Goal: Check status: Check status

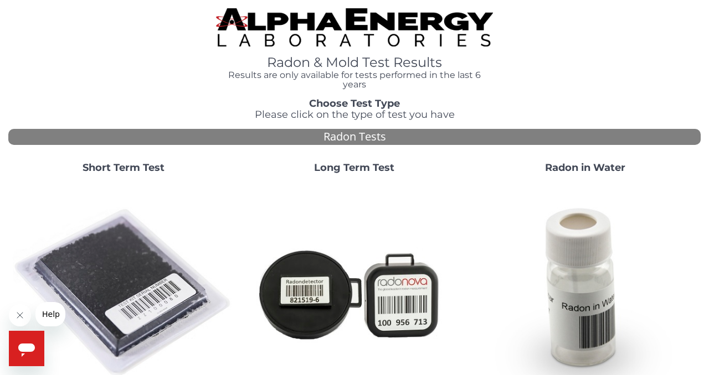
click at [139, 170] on strong "Short Term Test" at bounding box center [124, 168] width 82 height 12
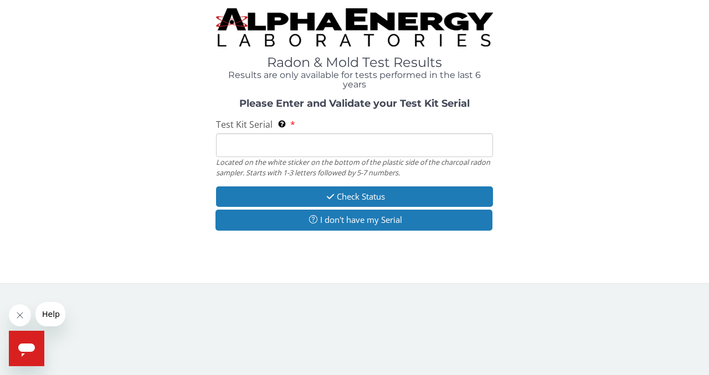
click at [234, 143] on input "Test Kit Serial Located on the white sticker on the bottom of the plastic side …" at bounding box center [354, 145] width 277 height 24
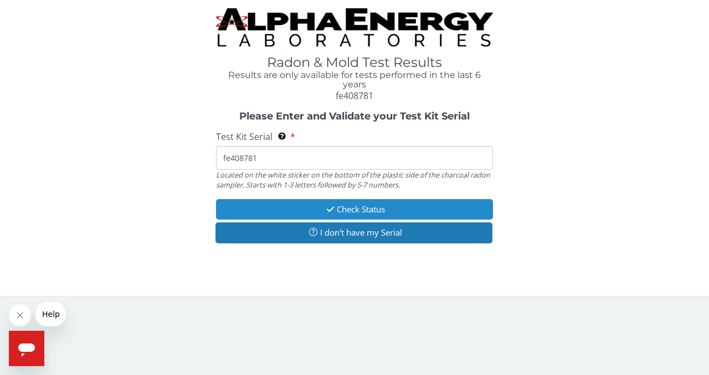
type input "fe408781"
click at [328, 210] on icon "button" at bounding box center [330, 209] width 13 height 8
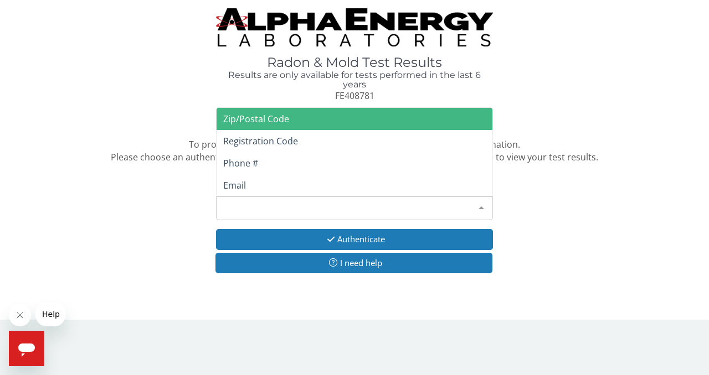
click at [484, 208] on div at bounding box center [481, 207] width 22 height 21
click at [396, 128] on span "Zip/Postal Code" at bounding box center [355, 119] width 276 height 22
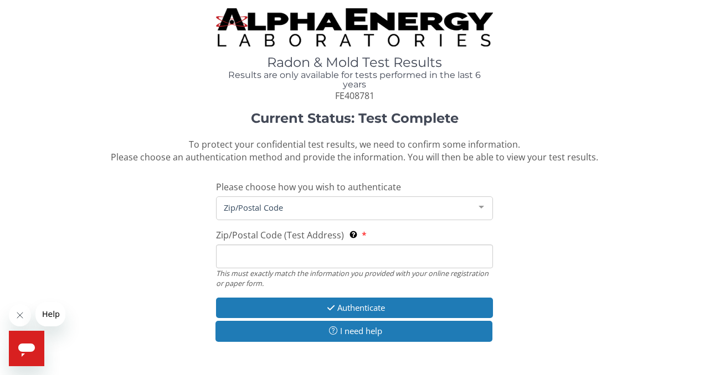
click at [302, 262] on input "Zip/Postal Code (Test Address) This must exactly match the information you prov…" at bounding box center [354, 257] width 277 height 24
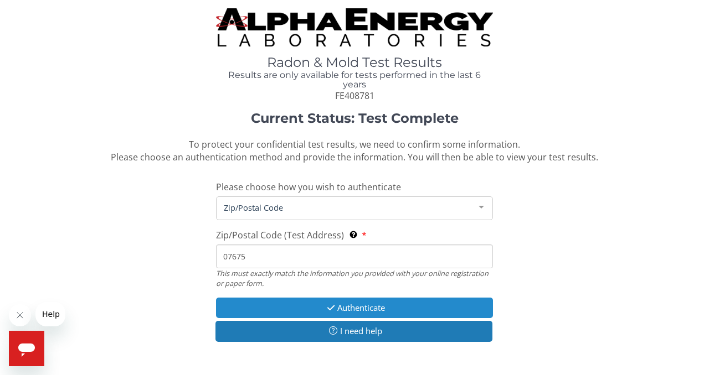
type input "07675"
click at [363, 307] on button "Authenticate" at bounding box center [354, 308] width 277 height 20
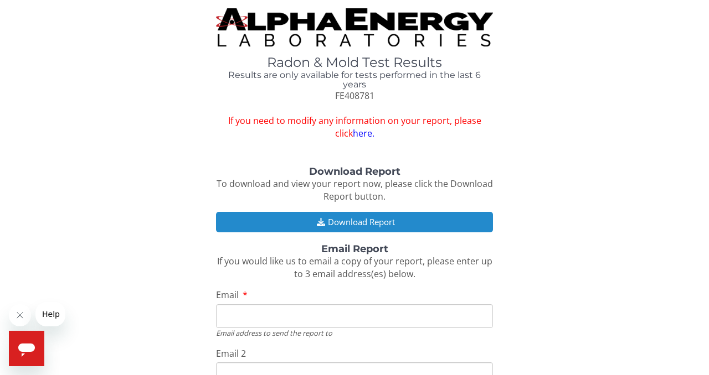
click at [349, 224] on button "Download Report" at bounding box center [354, 222] width 277 height 20
